Goal: Transaction & Acquisition: Purchase product/service

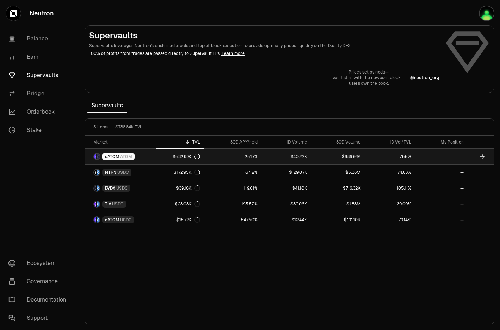
click at [186, 157] on div "$532.99K" at bounding box center [186, 157] width 27 height 6
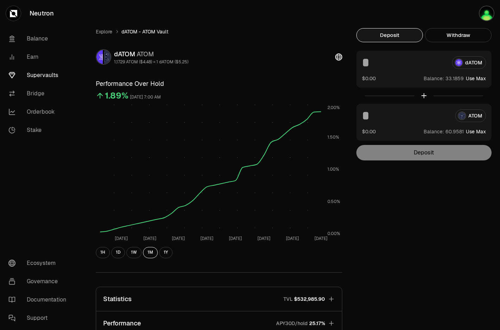
click at [480, 80] on button "Use Max" at bounding box center [476, 78] width 20 height 7
type input "*********"
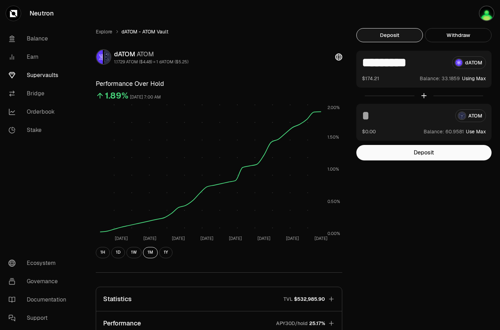
click at [475, 132] on button "Use Max" at bounding box center [476, 131] width 20 height 7
type input "*********"
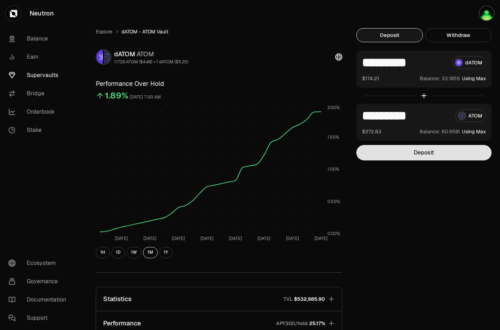
click at [427, 155] on button "Deposit" at bounding box center [423, 152] width 135 height 15
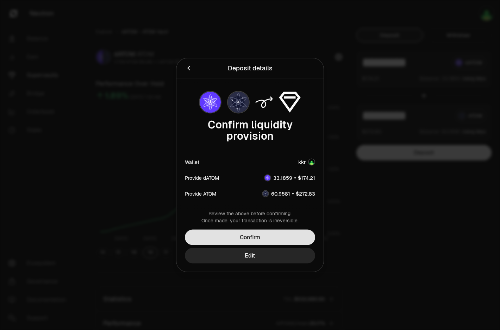
click at [259, 235] on button "Confirm" at bounding box center [250, 237] width 130 height 15
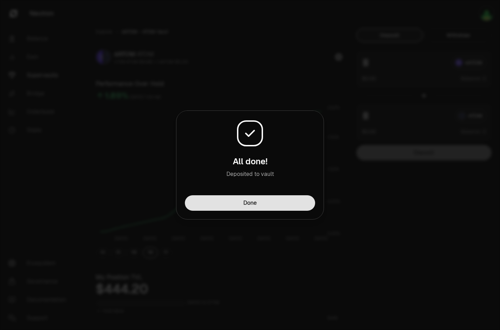
click at [276, 203] on button "Done" at bounding box center [250, 202] width 130 height 15
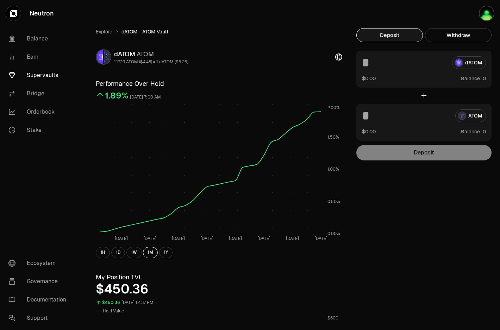
click at [425, 254] on div "Explore dATOM - ATOM Vault dATOM ATOM 1.1729 ATOM ($4.48) = 1 dATOM ($5.25) Per…" at bounding box center [289, 335] width 404 height 614
click at [395, 213] on div "Explore dATOM - ATOM Vault dATOM ATOM 1.1729 ATOM ($4.48) = 1 dATOM ($5.25) Per…" at bounding box center [289, 335] width 404 height 614
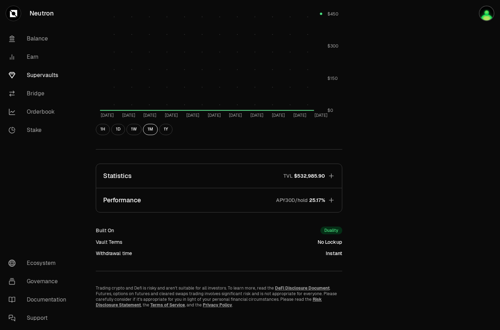
scroll to position [340, 0]
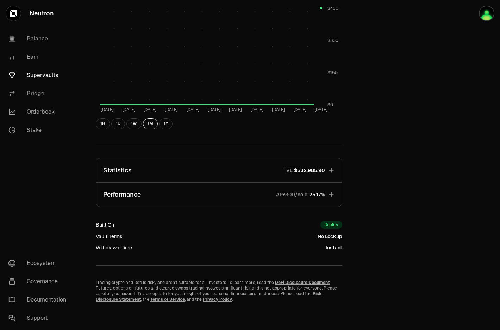
click at [328, 193] on icon "button" at bounding box center [331, 194] width 7 height 7
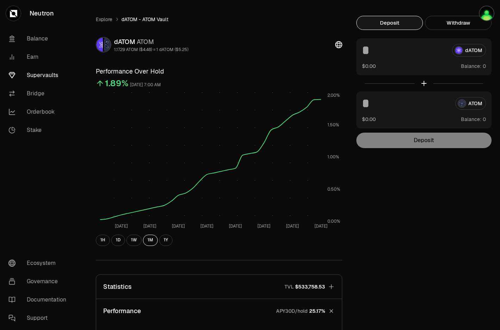
scroll to position [0, 0]
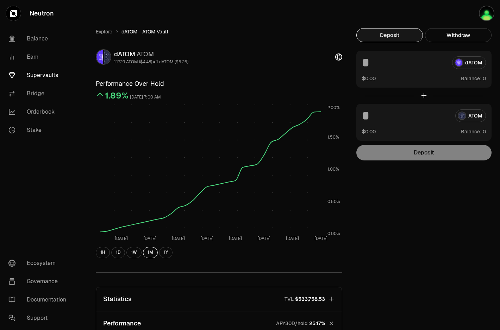
click at [51, 77] on link "Supervaults" at bounding box center [39, 75] width 73 height 18
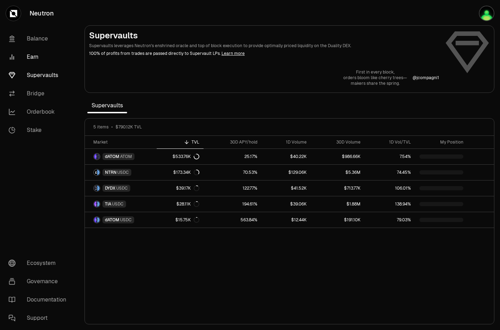
click at [32, 60] on link "Earn" at bounding box center [39, 57] width 73 height 18
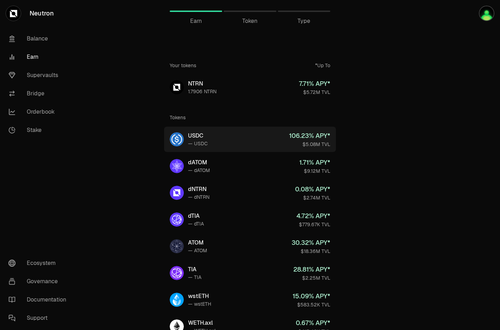
click at [208, 143] on link "USDC — USDC 106.23 % APY* $5.08M TVL" at bounding box center [250, 139] width 172 height 25
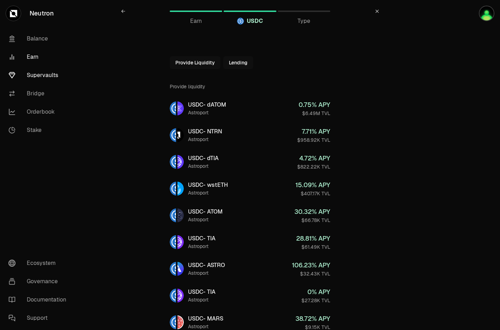
click at [51, 78] on link "Supervaults" at bounding box center [39, 75] width 73 height 18
